Goal: Information Seeking & Learning: Learn about a topic

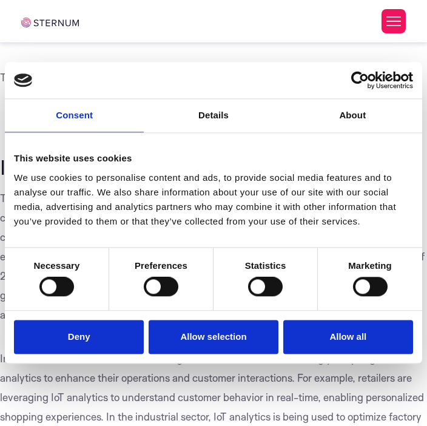
scroll to position [461, 0]
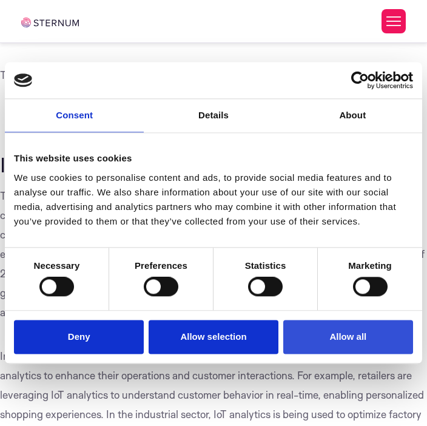
click at [338, 334] on button "Allow all" at bounding box center [349, 337] width 130 height 35
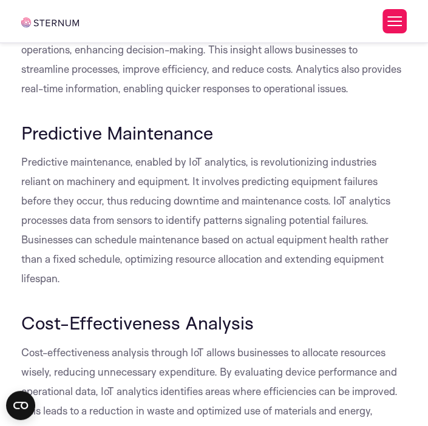
scroll to position [1843, 0]
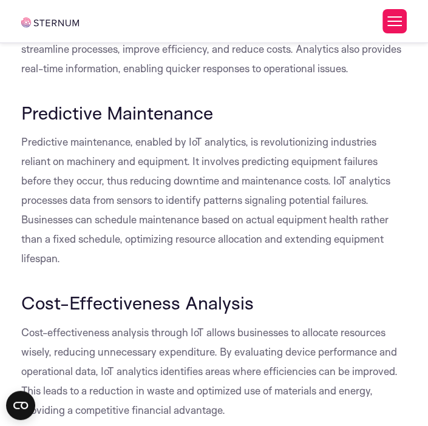
click at [347, 110] on h3 "Predictive Maintenance" at bounding box center [213, 113] width 385 height 21
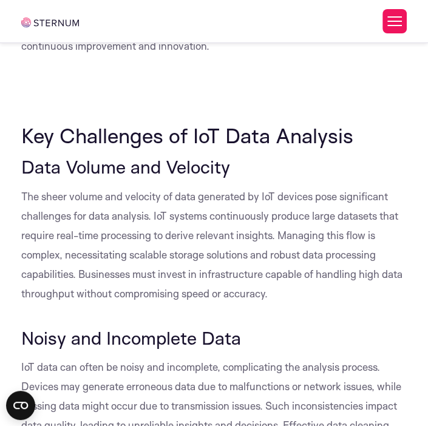
scroll to position [4393, 0]
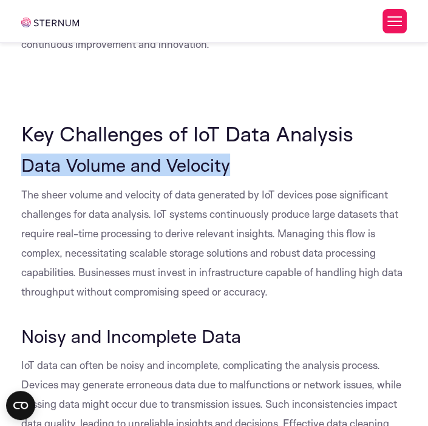
drag, startPoint x: 22, startPoint y: 168, endPoint x: 231, endPoint y: 160, distance: 209.6
click at [231, 160] on h3 "Data Volume and Velocity" at bounding box center [213, 165] width 385 height 21
copy span "Data Volume and Velocity"
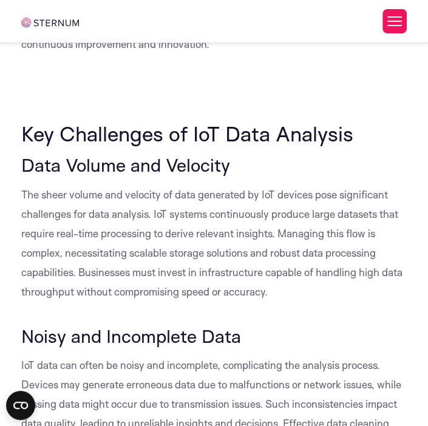
click at [240, 335] on h3 "Noisy and Incomplete Data" at bounding box center [213, 336] width 385 height 21
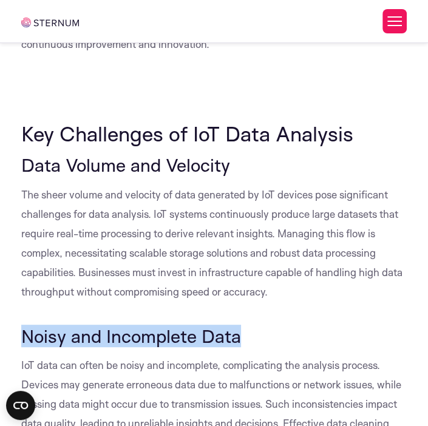
drag, startPoint x: 239, startPoint y: 335, endPoint x: 19, endPoint y: 328, distance: 219.9
copy span "Noisy and Incomplete Data"
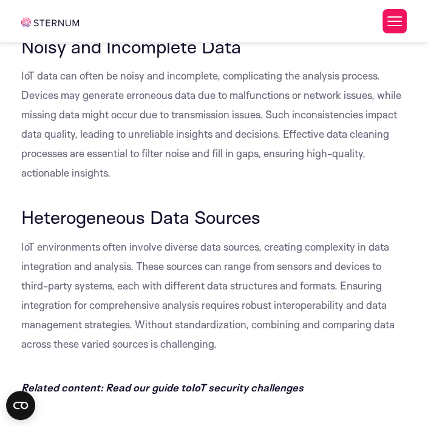
scroll to position [4684, 0]
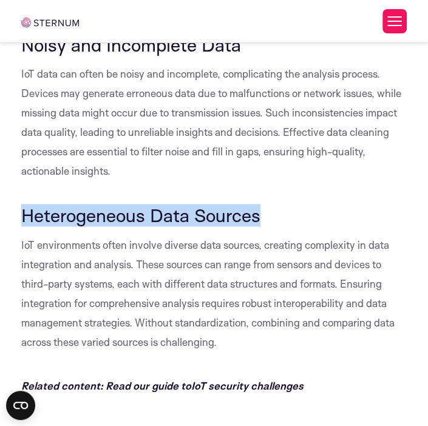
drag, startPoint x: 265, startPoint y: 215, endPoint x: 21, endPoint y: 209, distance: 244.1
click at [21, 209] on h3 "Heterogeneous Data Sources" at bounding box center [213, 215] width 385 height 21
copy span "Heterogeneous Data Sources"
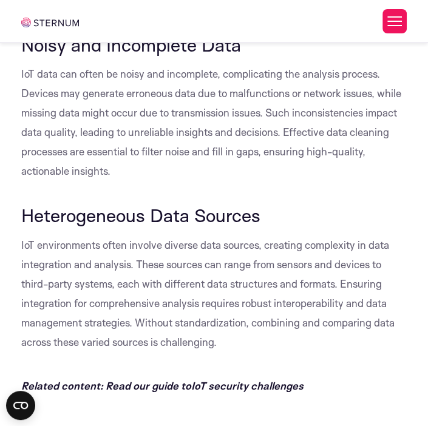
click at [330, 343] on p "IoT environments often involve diverse data sources, creating complexity in dat…" at bounding box center [213, 294] width 385 height 117
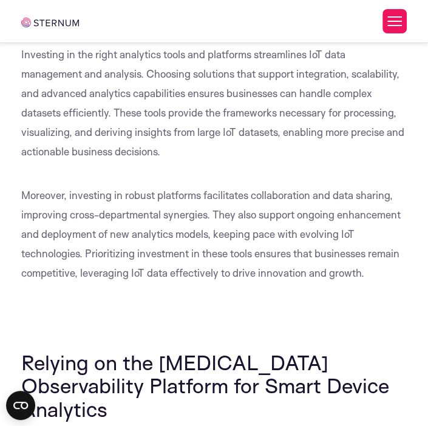
scroll to position [6797, 0]
